Goal: Check status: Check status

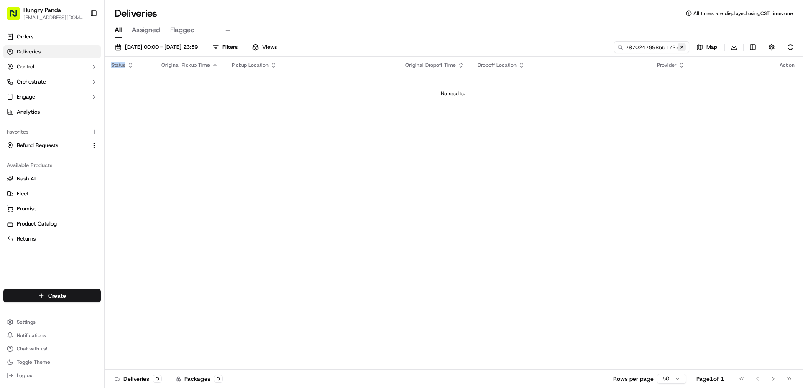
click at [681, 47] on button at bounding box center [681, 47] width 8 height 8
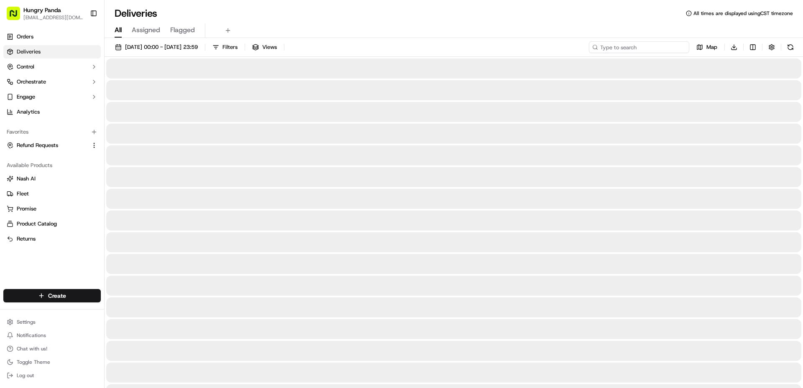
click at [653, 50] on input at bounding box center [639, 47] width 100 height 12
paste input "569229676815977612741"
type input "569229676815977612741"
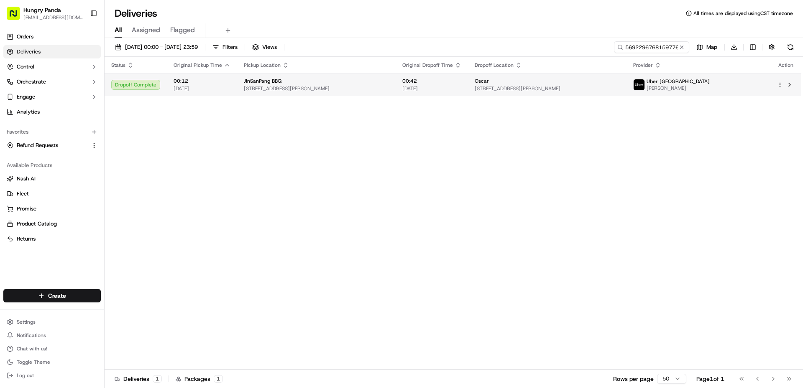
click at [461, 84] on span "00:42" at bounding box center [431, 81] width 59 height 7
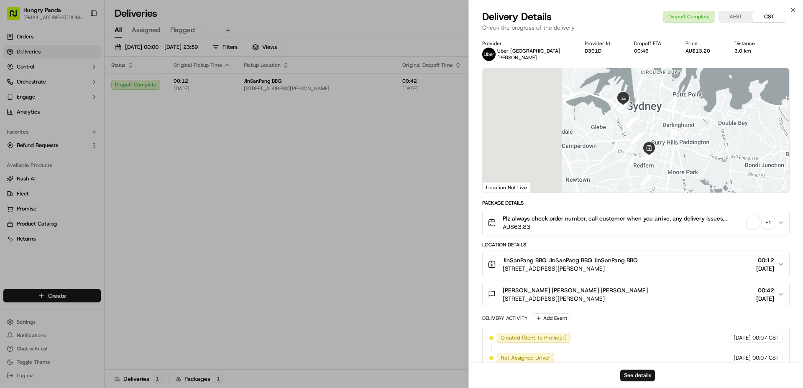
click at [753, 223] on span "button" at bounding box center [753, 223] width 12 height 12
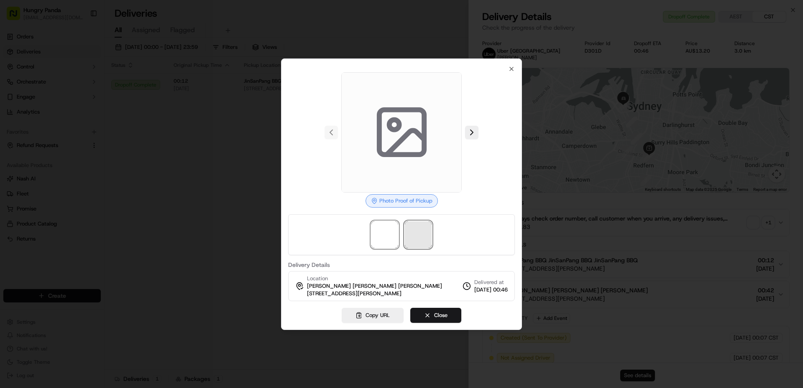
click at [416, 235] on span at bounding box center [418, 235] width 27 height 27
click at [385, 233] on span at bounding box center [384, 235] width 27 height 27
click at [407, 232] on span at bounding box center [418, 235] width 27 height 27
drag, startPoint x: 371, startPoint y: 232, endPoint x: 418, endPoint y: 240, distance: 47.1
click at [372, 232] on span at bounding box center [384, 235] width 27 height 27
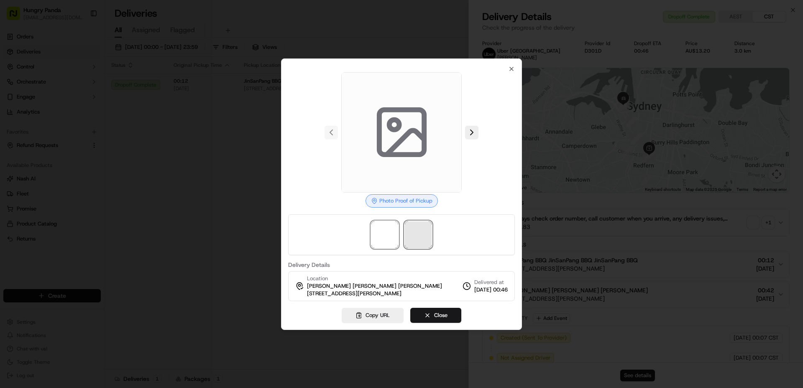
click at [418, 240] on span at bounding box center [418, 235] width 27 height 27
click at [380, 240] on span at bounding box center [384, 235] width 27 height 27
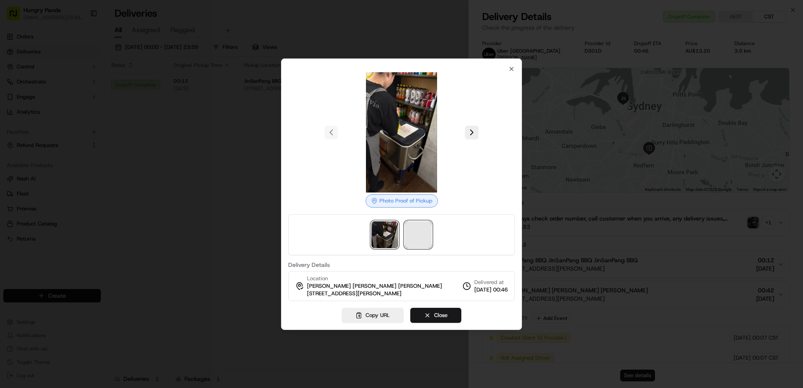
click at [426, 237] on span at bounding box center [418, 235] width 27 height 27
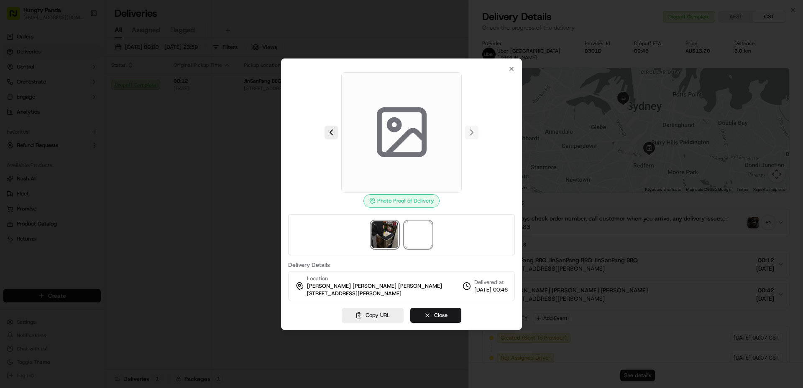
click at [385, 237] on img at bounding box center [384, 235] width 27 height 27
